Goal: Transaction & Acquisition: Purchase product/service

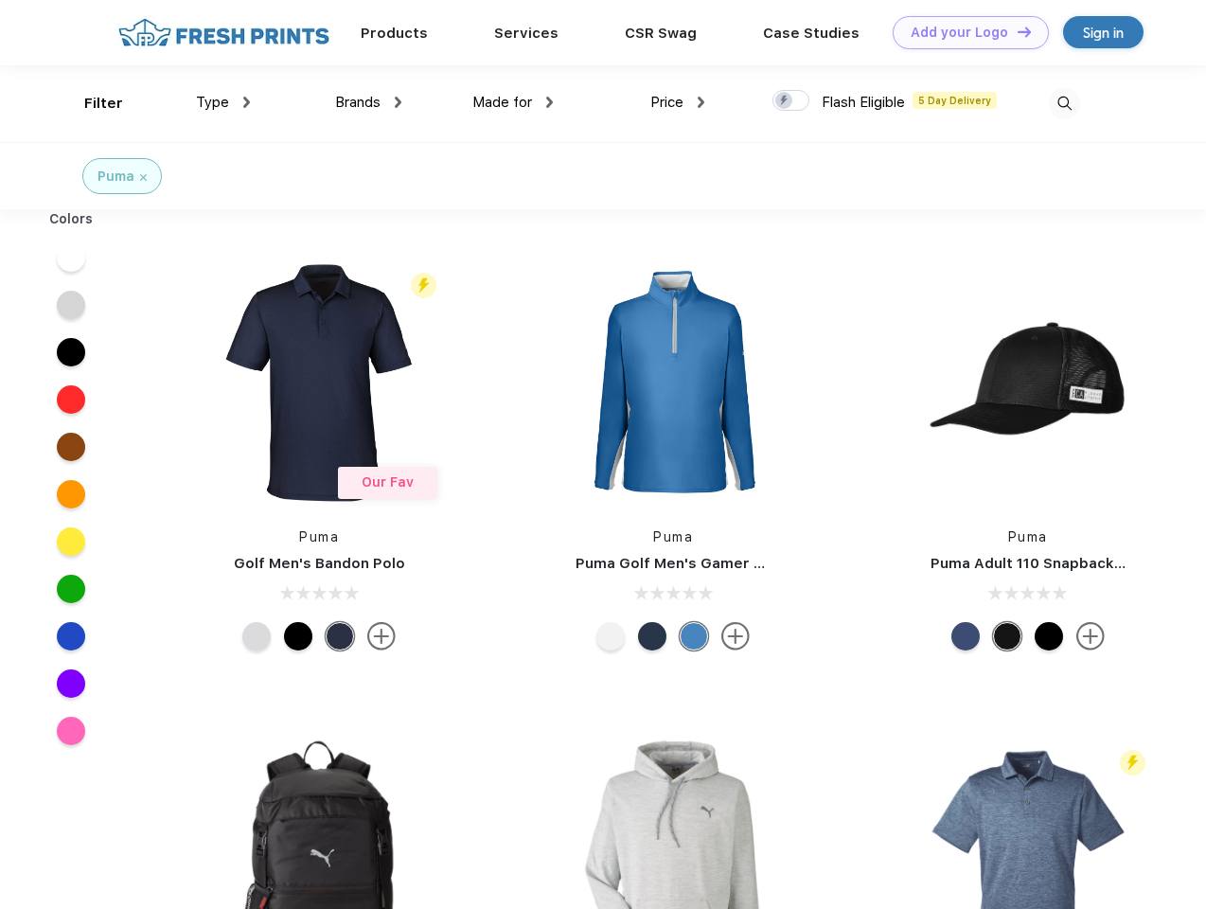
click at [964, 32] on link "Add your Logo Design Tool" at bounding box center [971, 32] width 156 height 33
click at [0, 0] on div "Design Tool" at bounding box center [0, 0] width 0 height 0
click at [1016, 31] on link "Add your Logo Design Tool" at bounding box center [971, 32] width 156 height 33
click at [91, 103] on div "Filter" at bounding box center [103, 104] width 39 height 22
click at [223, 102] on span "Type" at bounding box center [212, 102] width 33 height 17
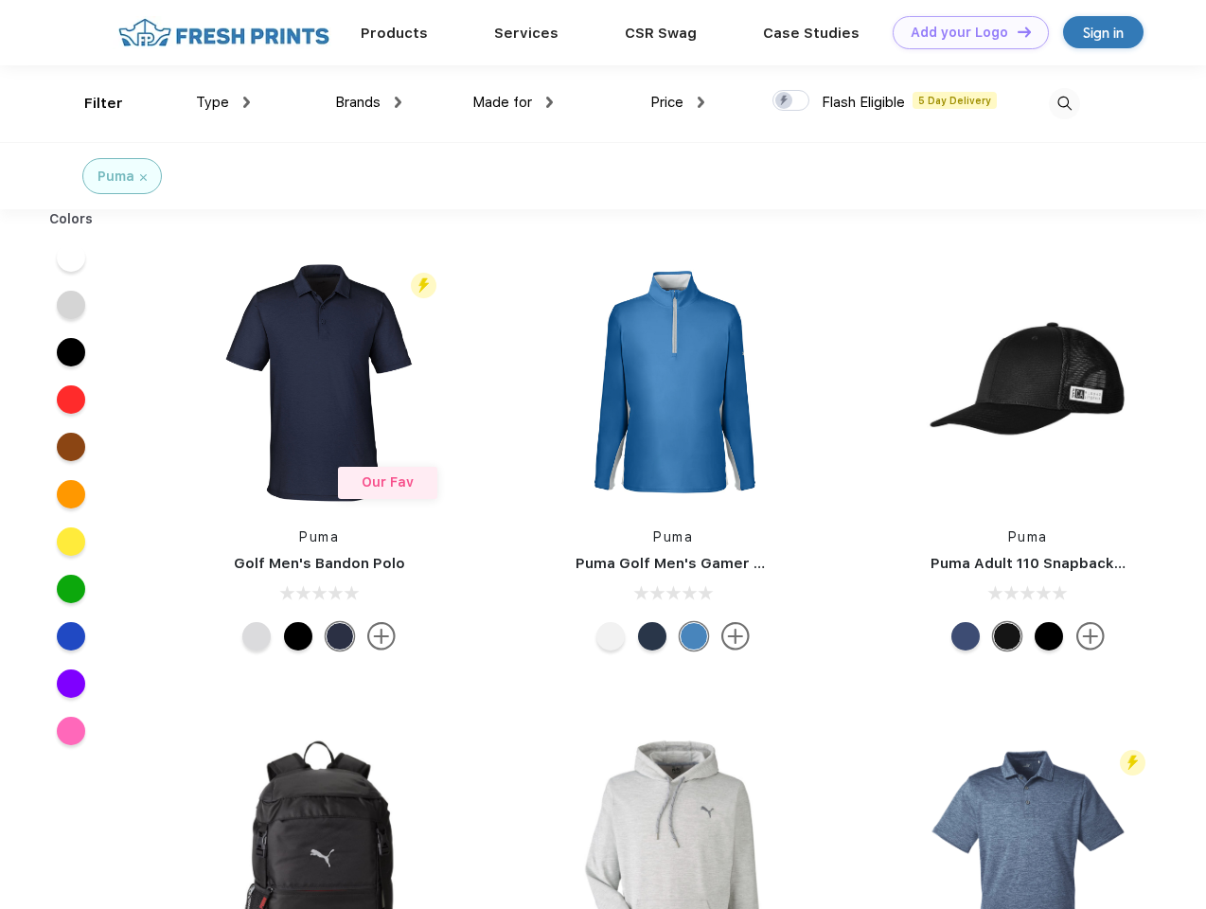
click at [368, 102] on span "Brands" at bounding box center [357, 102] width 45 height 17
click at [513, 102] on span "Made for" at bounding box center [502, 102] width 60 height 17
click at [678, 102] on span "Price" at bounding box center [666, 102] width 33 height 17
click at [792, 101] on div at bounding box center [791, 100] width 37 height 21
click at [785, 101] on input "checkbox" at bounding box center [779, 95] width 12 height 12
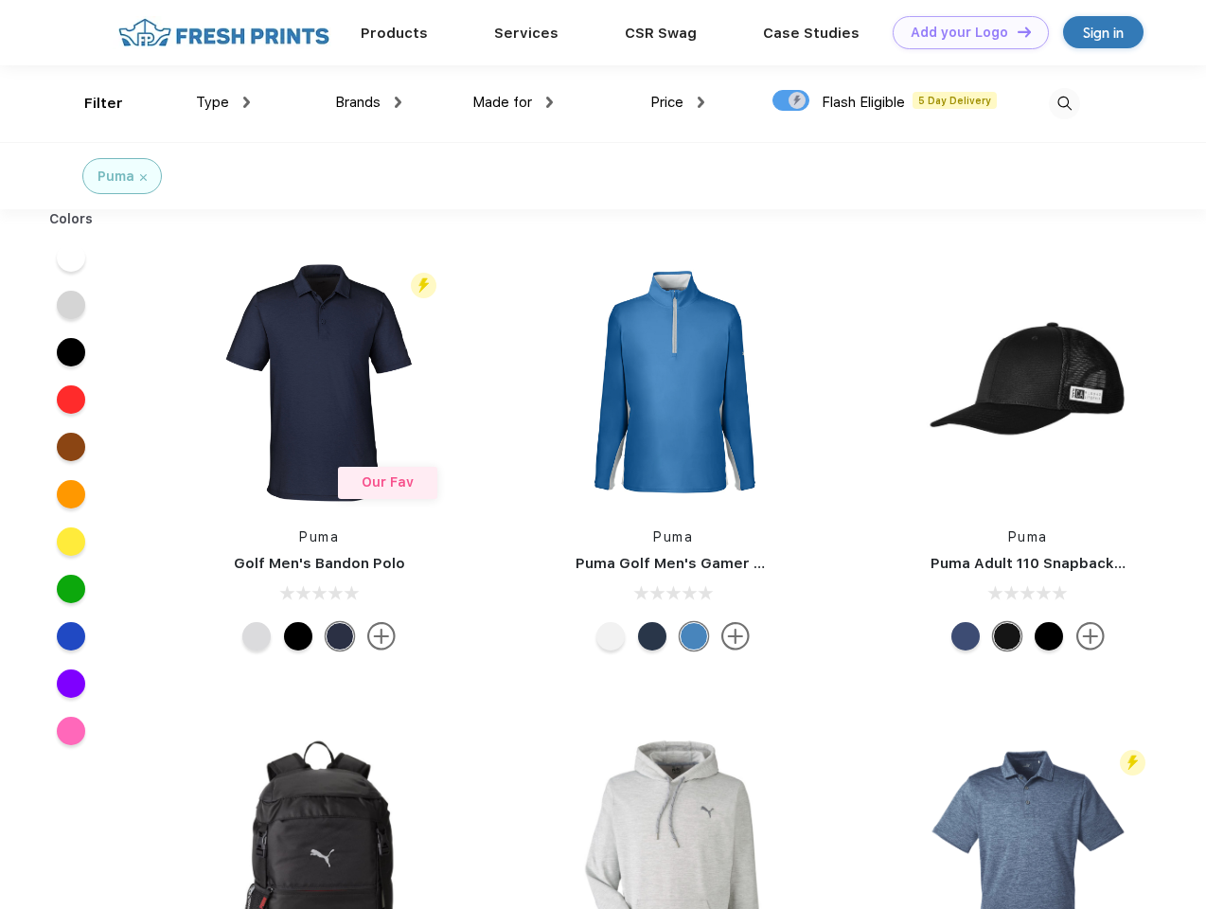
click at [1064, 103] on img at bounding box center [1064, 103] width 31 height 31
